Goal: Information Seeking & Learning: Compare options

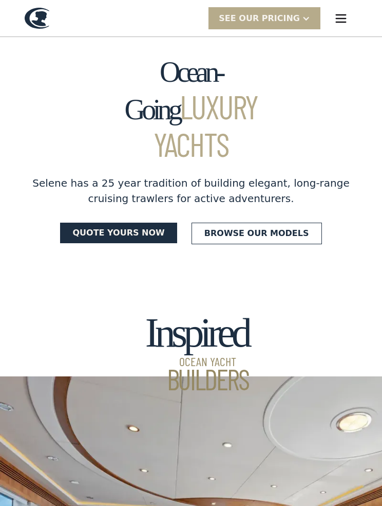
click at [338, 17] on img "menu" at bounding box center [341, 18] width 14 height 14
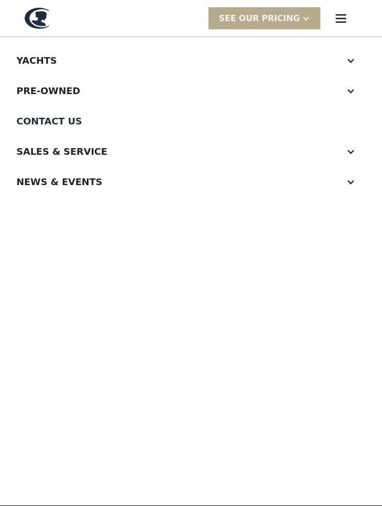
click at [36, 59] on div "Yachts" at bounding box center [180, 60] width 329 height 14
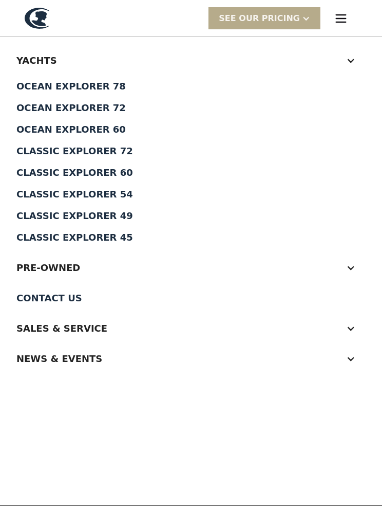
click at [29, 59] on div "Yachts" at bounding box center [180, 60] width 329 height 14
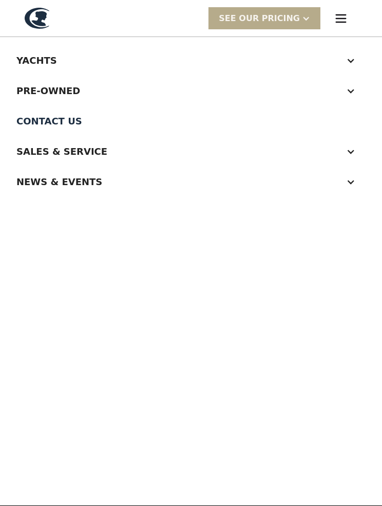
click at [349, 62] on div at bounding box center [350, 60] width 9 height 9
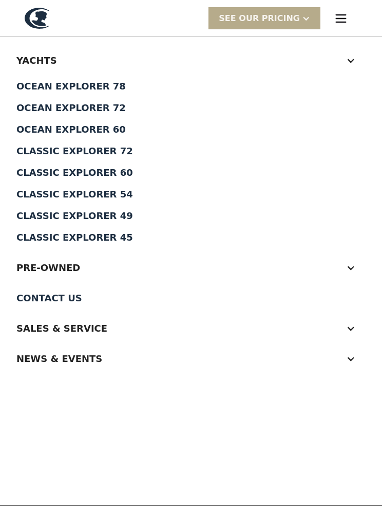
click at [82, 238] on div "Classic Explorer 45" at bounding box center [190, 237] width 349 height 9
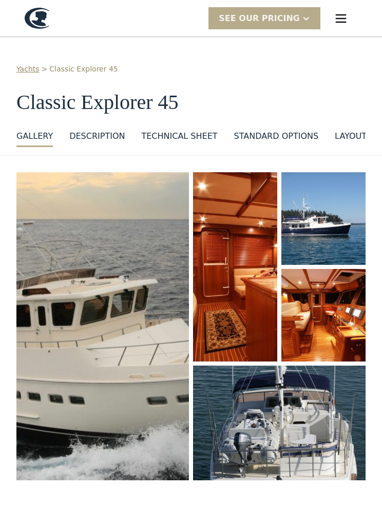
click at [348, 133] on div "layout" at bounding box center [351, 136] width 32 height 12
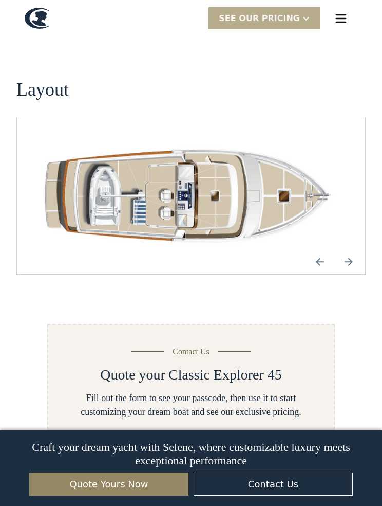
scroll to position [1468, 0]
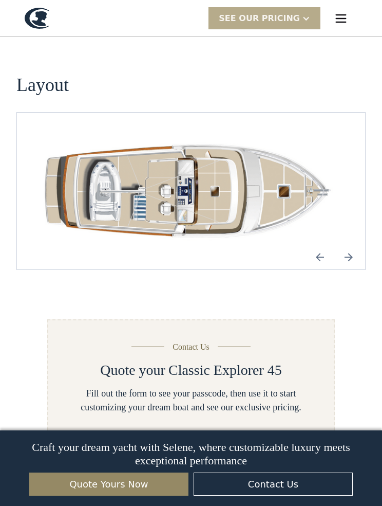
click at [345, 245] on img "Next slide" at bounding box center [349, 257] width 25 height 25
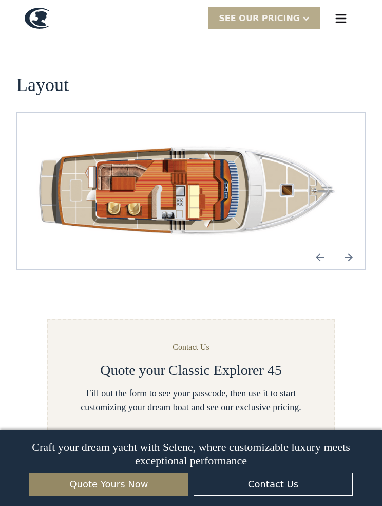
click at [351, 245] on img "Next slide" at bounding box center [349, 257] width 25 height 25
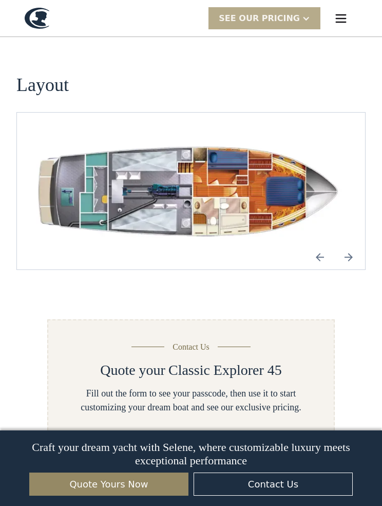
click at [293, 14] on div "SEE Our Pricing" at bounding box center [259, 18] width 81 height 12
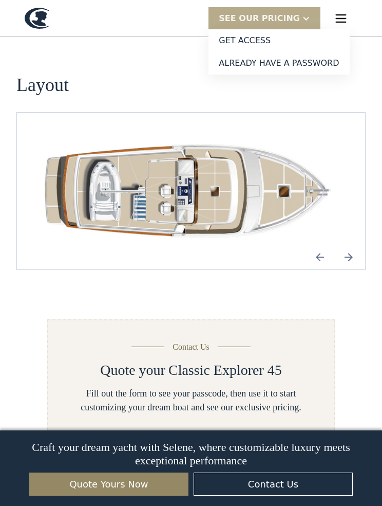
click at [340, 16] on img "menu" at bounding box center [341, 18] width 14 height 14
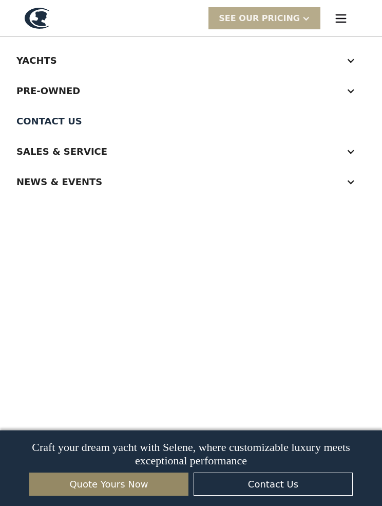
scroll to position [0, 0]
click at [36, 91] on div "Pre-Owned" at bounding box center [180, 91] width 329 height 14
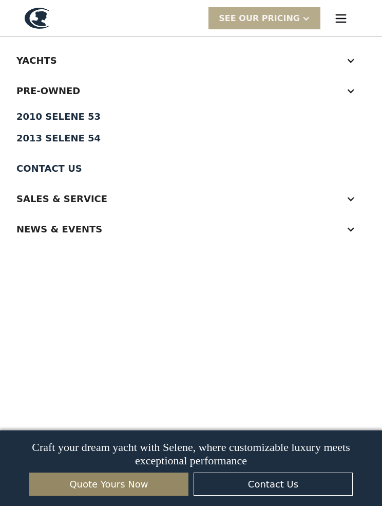
click at [48, 136] on div "2013 Selene 54" at bounding box center [190, 138] width 349 height 9
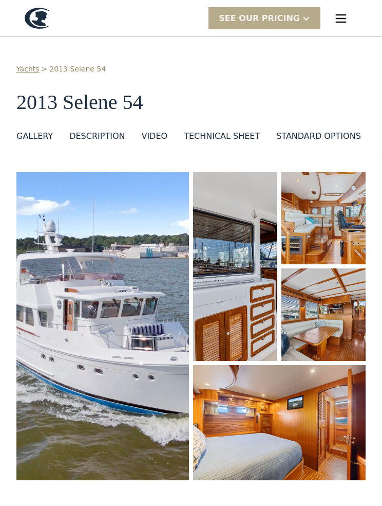
click at [337, 16] on img "menu" at bounding box center [341, 18] width 14 height 14
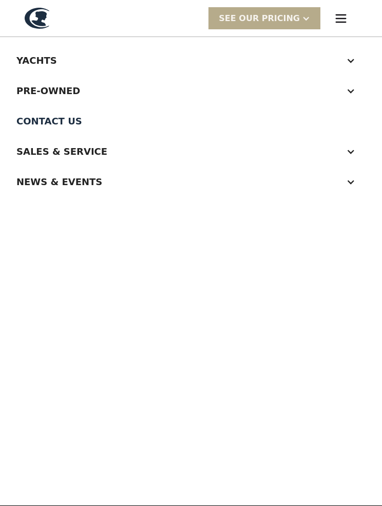
click at [26, 61] on div "Yachts" at bounding box center [180, 60] width 329 height 14
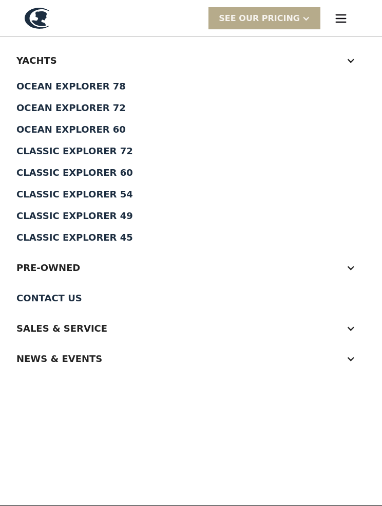
click at [68, 263] on div "Pre-Owned" at bounding box center [180, 268] width 329 height 14
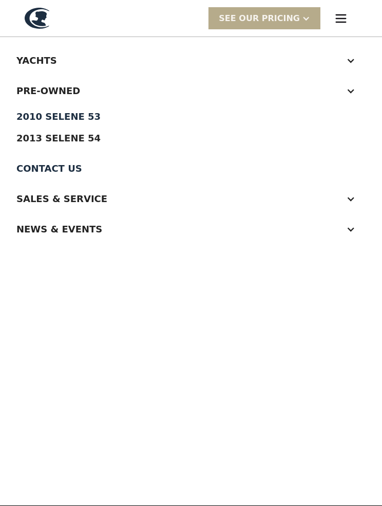
click at [351, 63] on div at bounding box center [350, 60] width 9 height 9
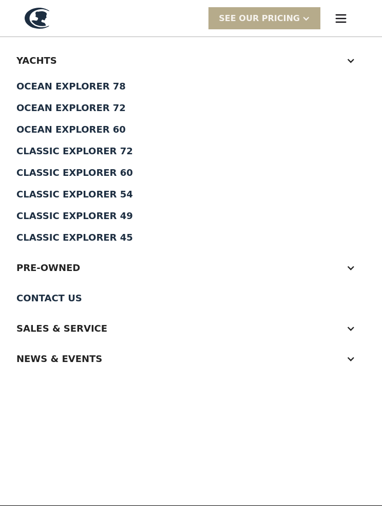
click at [356, 59] on div "Yachts" at bounding box center [190, 60] width 349 height 30
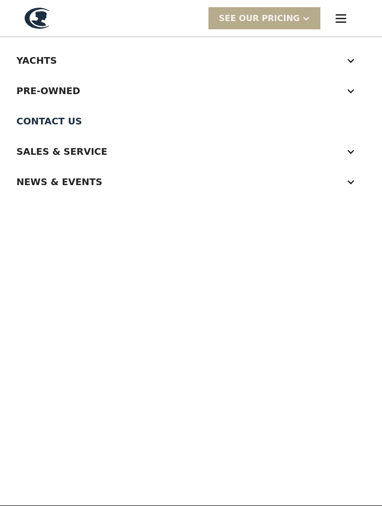
click at [355, 51] on div "Yachts" at bounding box center [190, 60] width 349 height 30
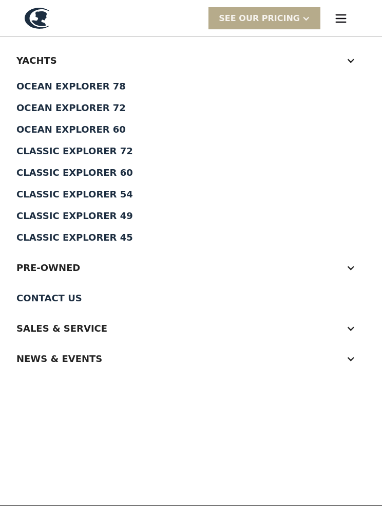
click at [45, 238] on div "Classic Explorer 45" at bounding box center [190, 237] width 349 height 9
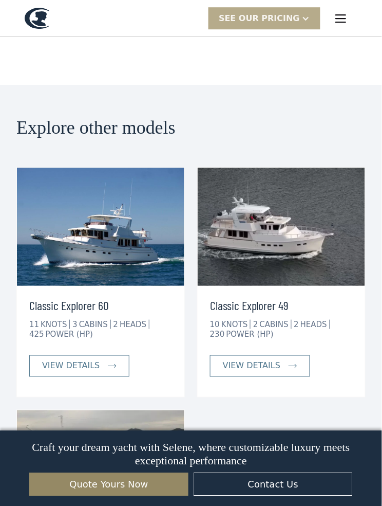
scroll to position [2424, 0]
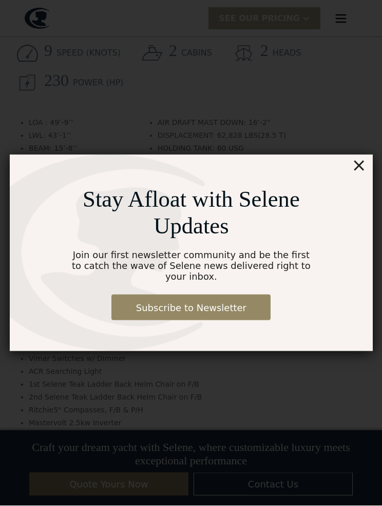
click at [362, 169] on div "×" at bounding box center [359, 165] width 15 height 21
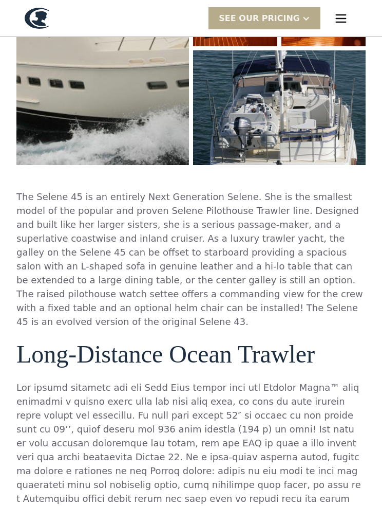
scroll to position [0, 0]
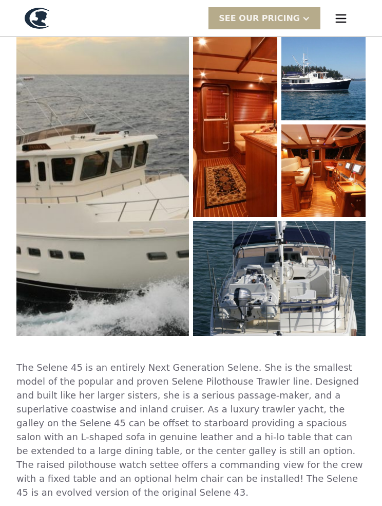
click at [322, 185] on img "open lightbox" at bounding box center [324, 171] width 84 height 93
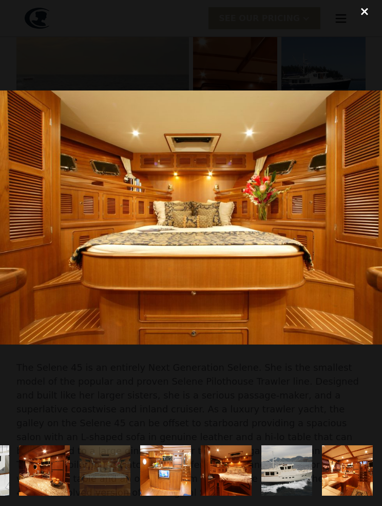
scroll to position [0, 659]
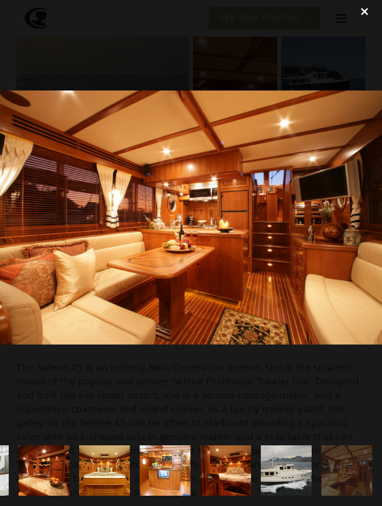
click at [366, 14] on div "close lightbox" at bounding box center [364, 11] width 35 height 23
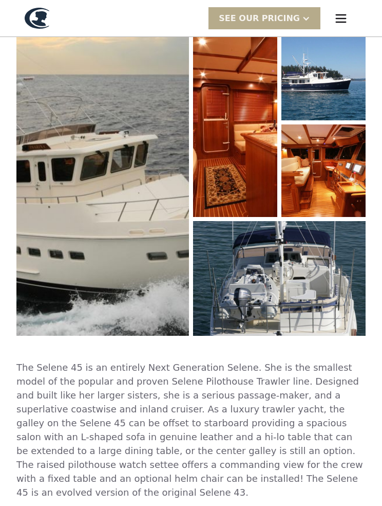
scroll to position [0, 0]
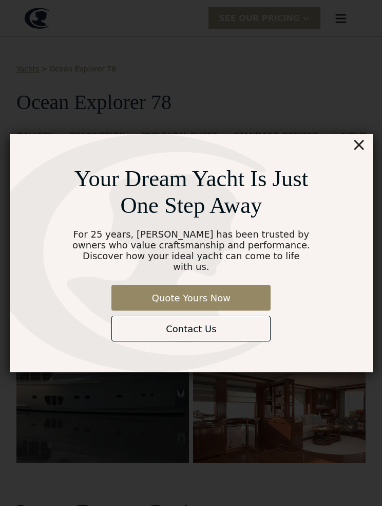
click at [362, 152] on div "×" at bounding box center [359, 144] width 15 height 21
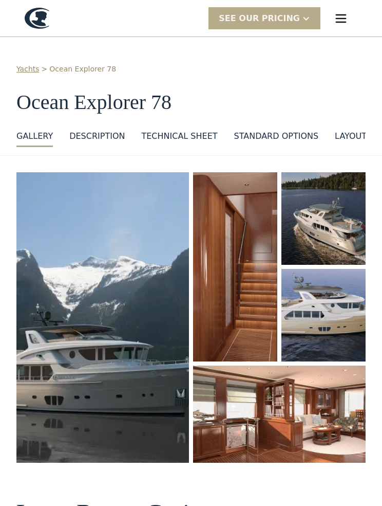
click at [122, 313] on img "open lightbox" at bounding box center [102, 317] width 173 height 290
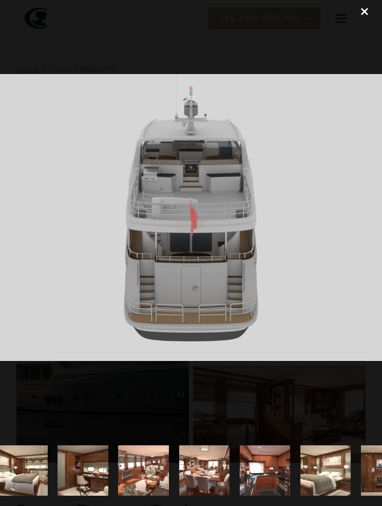
scroll to position [0, 944]
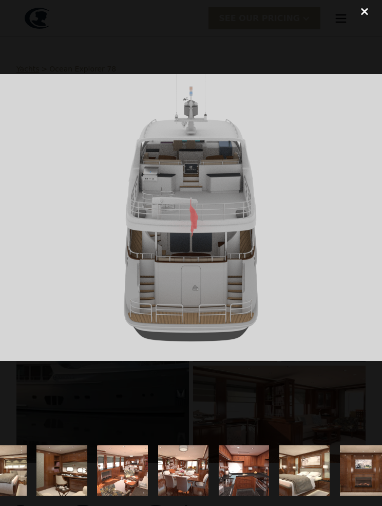
click at [127, 473] on img "show item 18 of 25" at bounding box center [123, 470] width 84 height 50
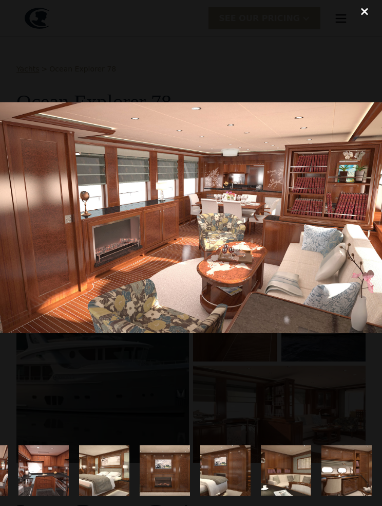
scroll to position [0, 1145]
click at [365, 12] on div "close lightbox" at bounding box center [364, 11] width 35 height 23
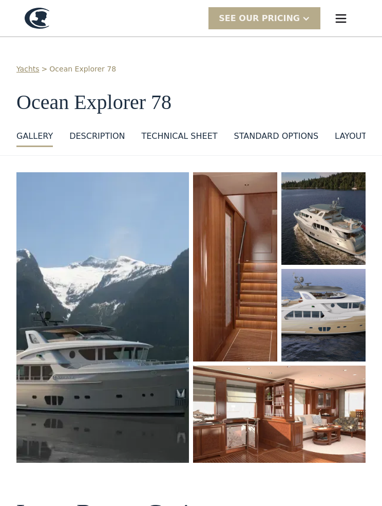
scroll to position [0, 0]
click at [352, 135] on div "layout" at bounding box center [351, 136] width 32 height 12
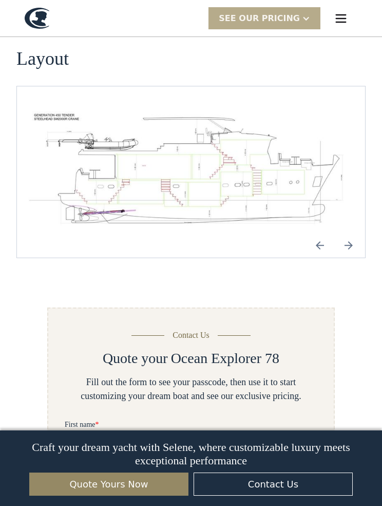
scroll to position [1460, 0]
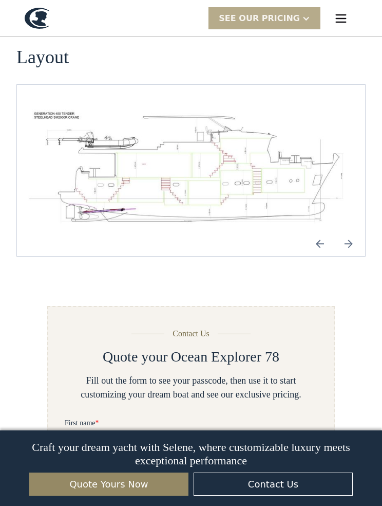
click at [179, 162] on img "open lightbox" at bounding box center [191, 170] width 332 height 122
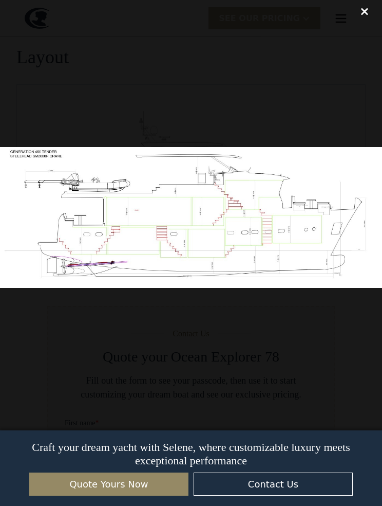
click at [208, 355] on div at bounding box center [191, 217] width 382 height 435
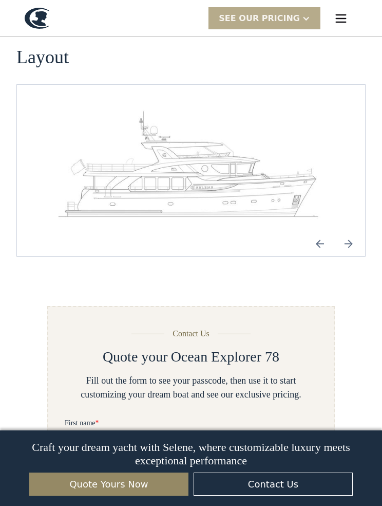
click at [352, 232] on img "Next slide" at bounding box center [349, 243] width 25 height 25
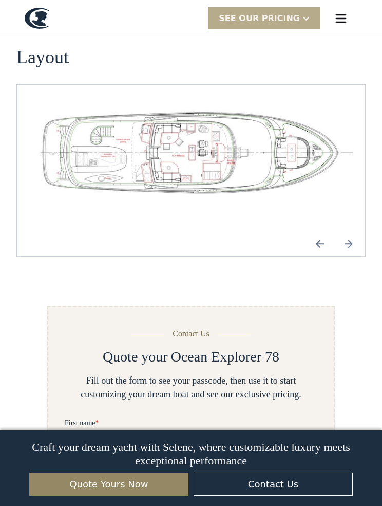
click at [176, 150] on img "open lightbox" at bounding box center [191, 151] width 332 height 85
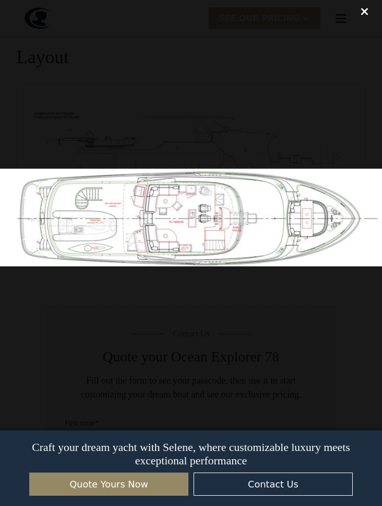
click at [164, 352] on div at bounding box center [191, 217] width 382 height 435
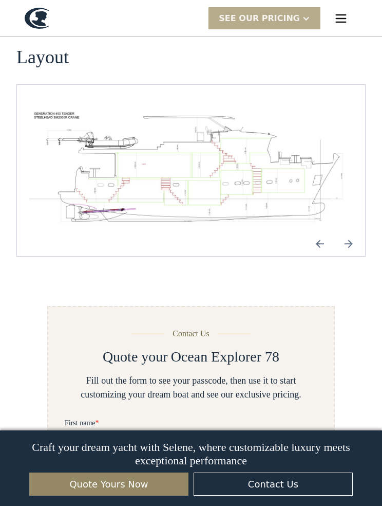
click at [347, 231] on img "Next slide" at bounding box center [349, 243] width 25 height 25
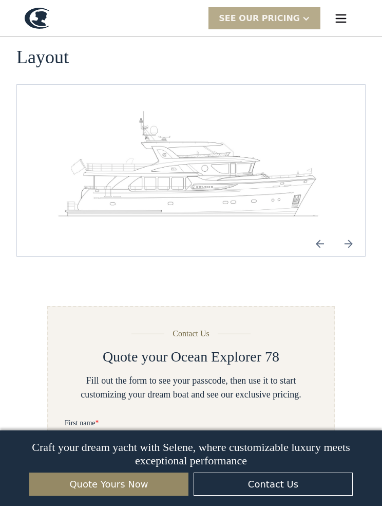
click at [346, 231] on img "Next slide" at bounding box center [349, 243] width 25 height 25
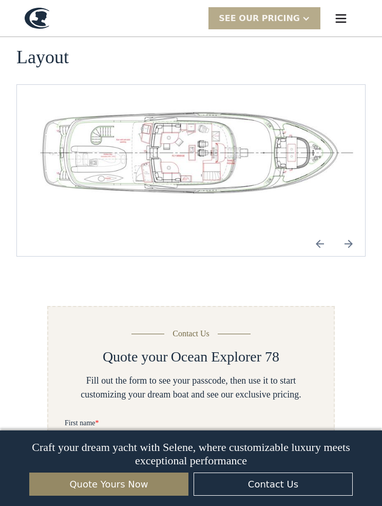
click at [351, 235] on img "Next slide" at bounding box center [349, 243] width 25 height 25
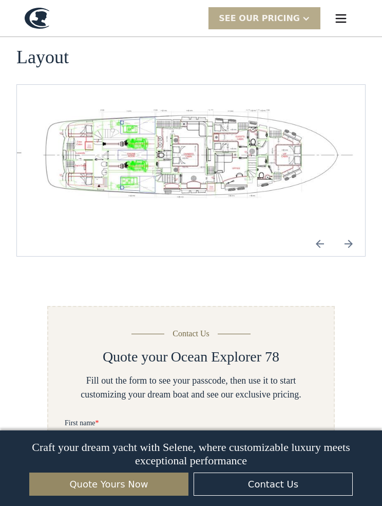
click at [202, 152] on img "open lightbox" at bounding box center [191, 154] width 332 height 91
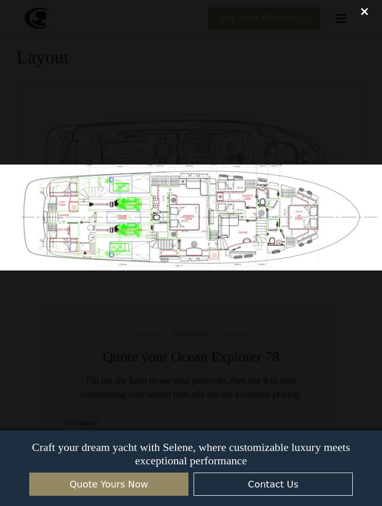
click at [247, 360] on div at bounding box center [191, 217] width 382 height 435
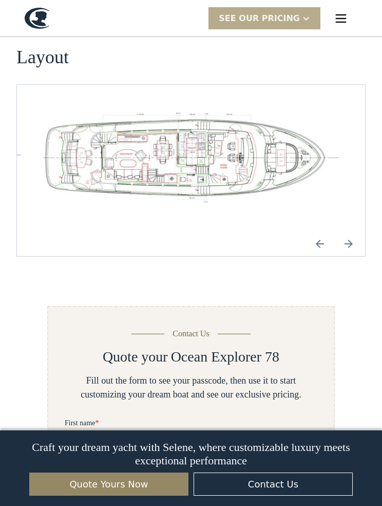
click at [352, 231] on img "Next slide" at bounding box center [349, 243] width 25 height 25
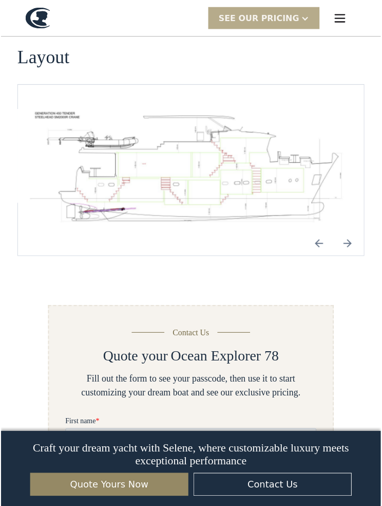
scroll to position [1461, 0]
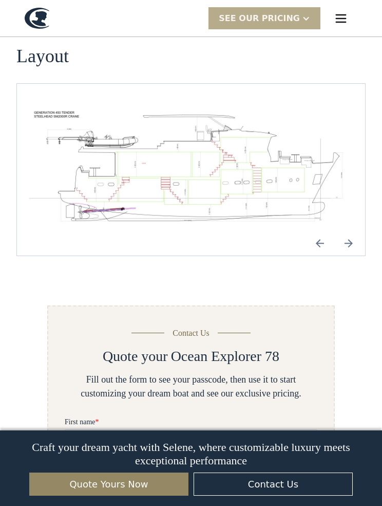
click at [323, 231] on img "Previous slide" at bounding box center [320, 243] width 25 height 25
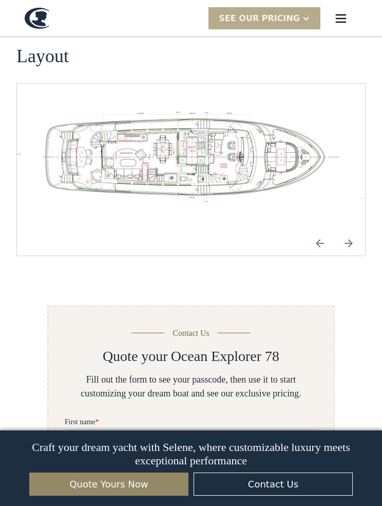
click at [319, 231] on img "Previous slide" at bounding box center [320, 243] width 25 height 25
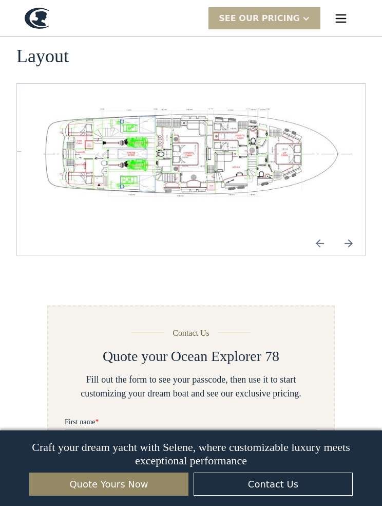
click at [349, 231] on img "Next slide" at bounding box center [349, 243] width 25 height 25
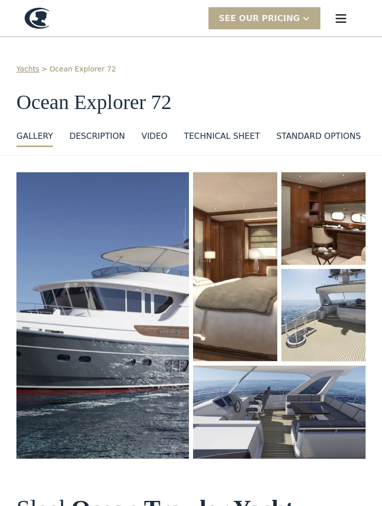
click at [131, 339] on img "open lightbox" at bounding box center [102, 315] width 173 height 286
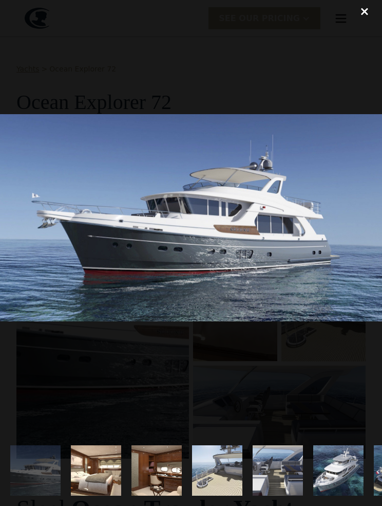
click at [363, 17] on div "close lightbox" at bounding box center [364, 11] width 35 height 23
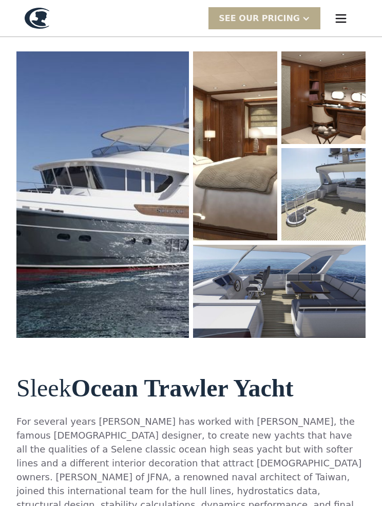
scroll to position [108, 0]
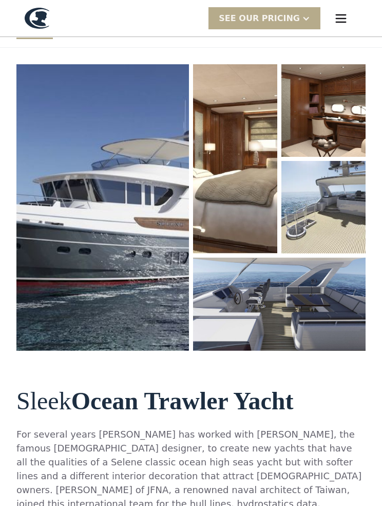
click at [322, 309] on img "open lightbox" at bounding box center [279, 303] width 173 height 93
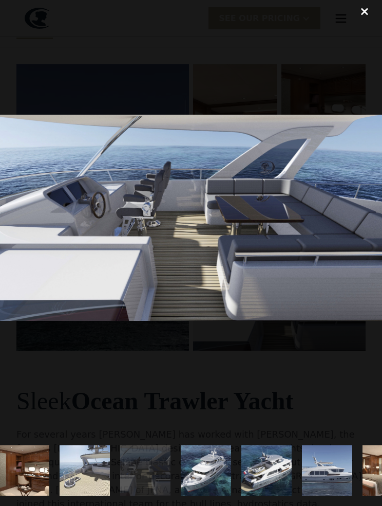
scroll to position [0, 141]
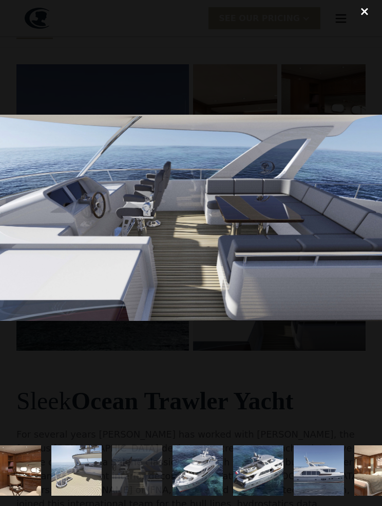
click at [263, 473] on img "show item 7 of 21" at bounding box center [258, 470] width 93 height 50
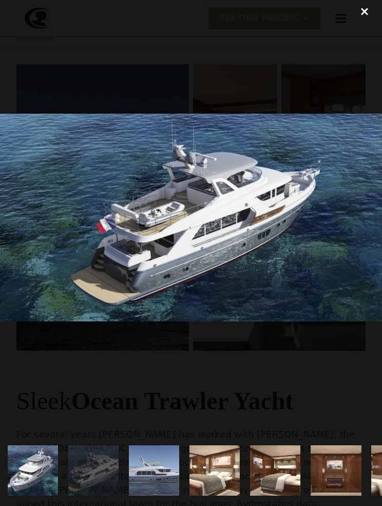
scroll to position [0, 367]
